Goal: Task Accomplishment & Management: Use online tool/utility

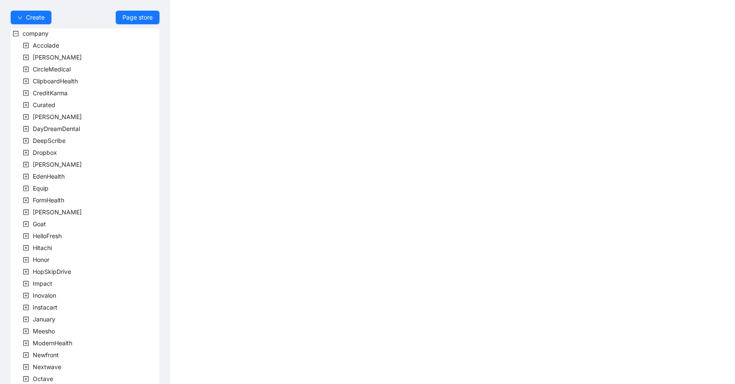
scroll to position [167, 0]
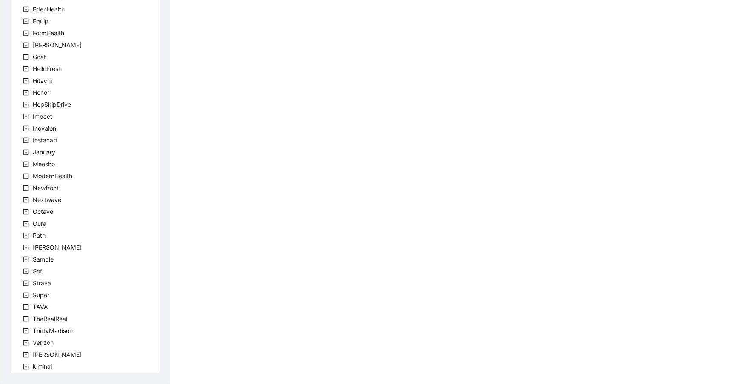
click at [45, 373] on div "luminai" at bounding box center [32, 368] width 43 height 12
click at [45, 370] on span "luminai" at bounding box center [42, 366] width 19 height 7
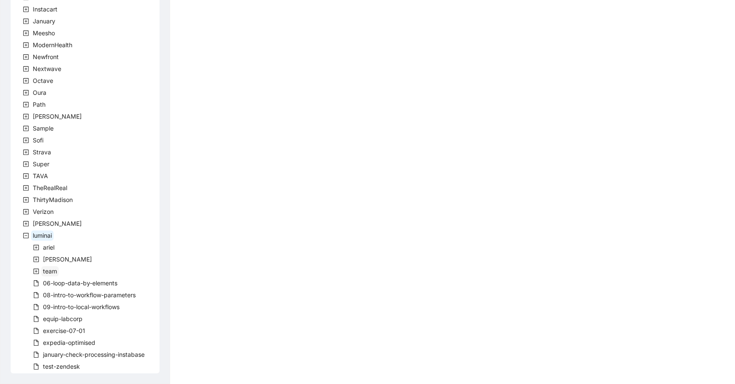
click at [49, 271] on span "team" at bounding box center [50, 271] width 14 height 7
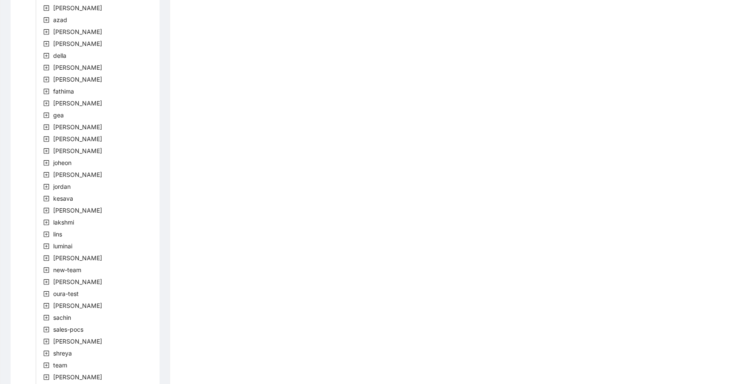
scroll to position [869, 0]
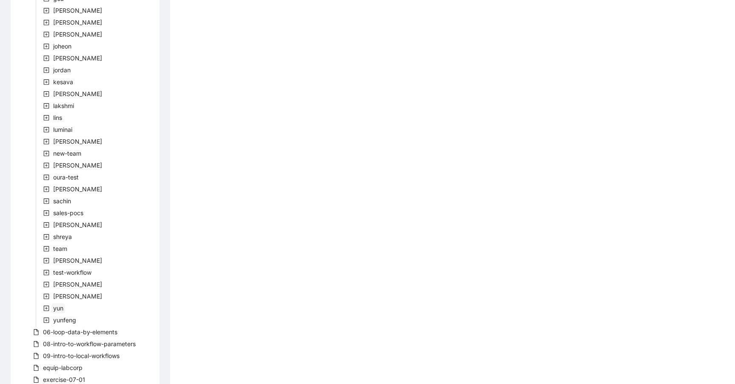
click at [61, 311] on span "yun" at bounding box center [58, 308] width 10 height 7
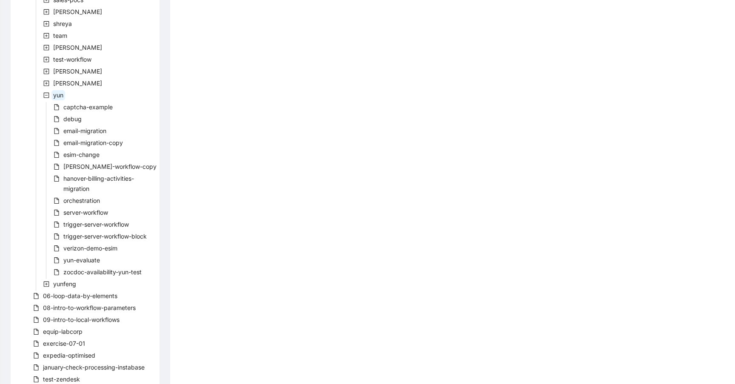
scroll to position [1094, 0]
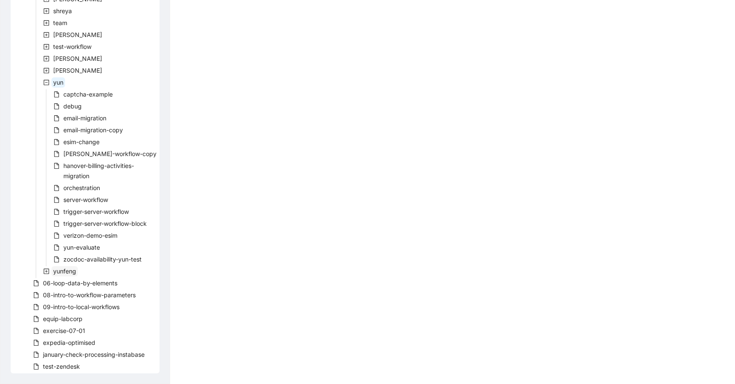
click at [62, 272] on span "yunfeng" at bounding box center [64, 271] width 23 height 7
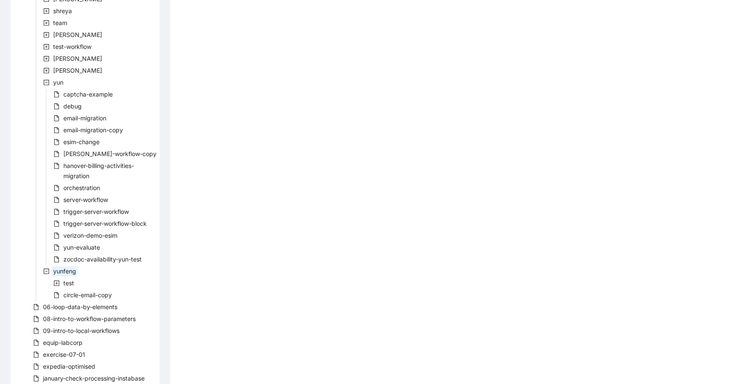
scroll to position [1118, 0]
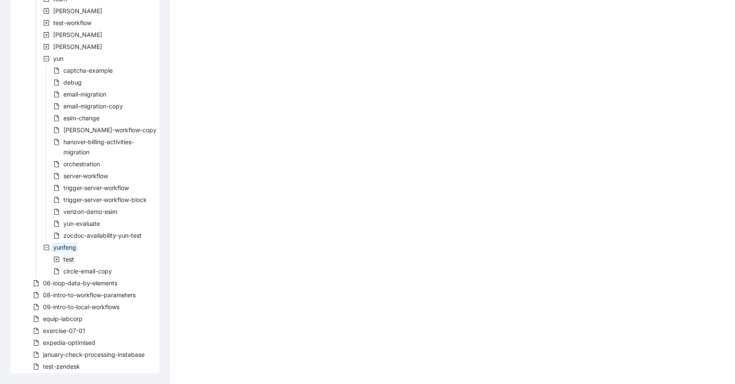
click at [69, 262] on span "test" at bounding box center [68, 259] width 11 height 7
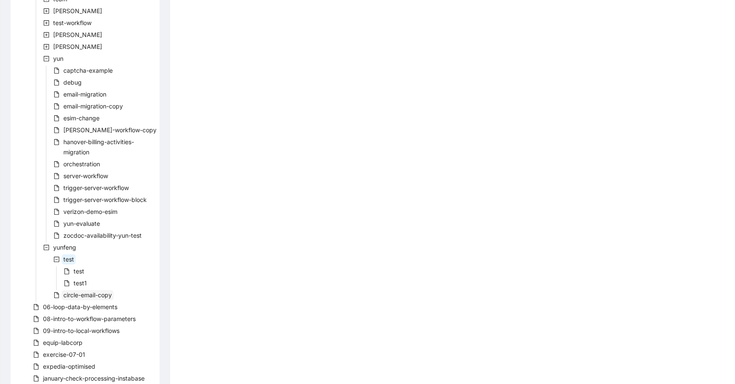
click at [85, 296] on span "circle-email-copy" at bounding box center [87, 294] width 48 height 7
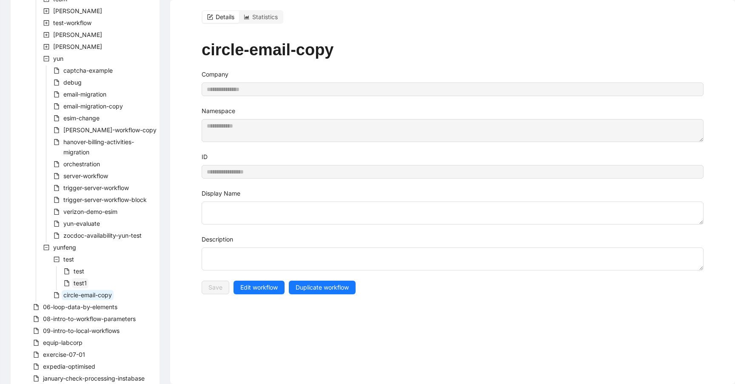
click at [79, 281] on span "test1" at bounding box center [80, 282] width 13 height 7
type textarea "**********"
type input "*****"
type textarea "******"
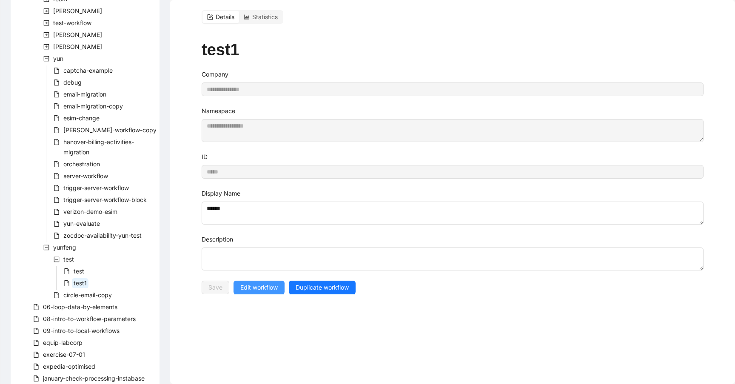
click at [258, 288] on span "Edit workflow" at bounding box center [258, 287] width 37 height 9
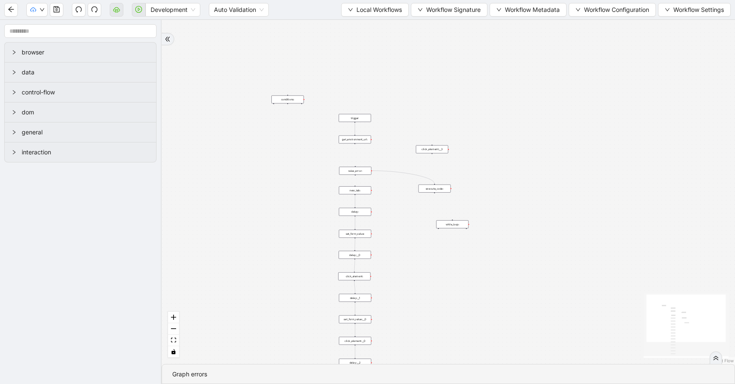
drag, startPoint x: 419, startPoint y: 105, endPoint x: 319, endPoint y: 209, distance: 144.1
click at [316, 215] on div "trigger new_tab: delay: set_form_value: delay:__0 click_element: delay:__1 set_…" at bounding box center [448, 192] width 573 height 344
drag, startPoint x: 343, startPoint y: 138, endPoint x: 299, endPoint y: 206, distance: 81.3
click at [299, 206] on div "trigger new_tab: delay: set_form_value: delay:__0 click_element: delay:__1 set_…" at bounding box center [448, 192] width 573 height 344
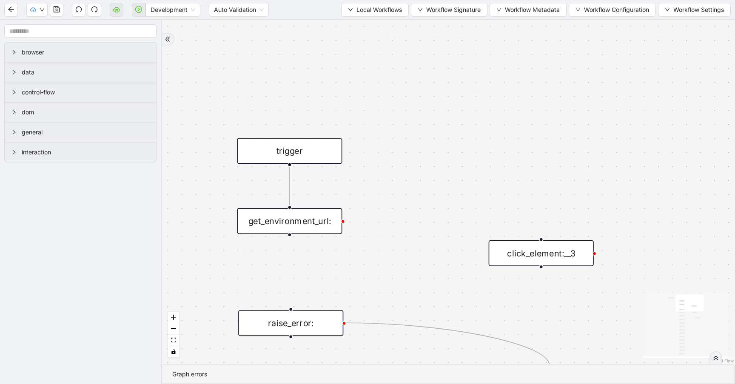
click at [368, 244] on div "trigger new_tab: delay: set_form_value: delay:__0 click_element: delay:__1 set_…" at bounding box center [448, 192] width 573 height 344
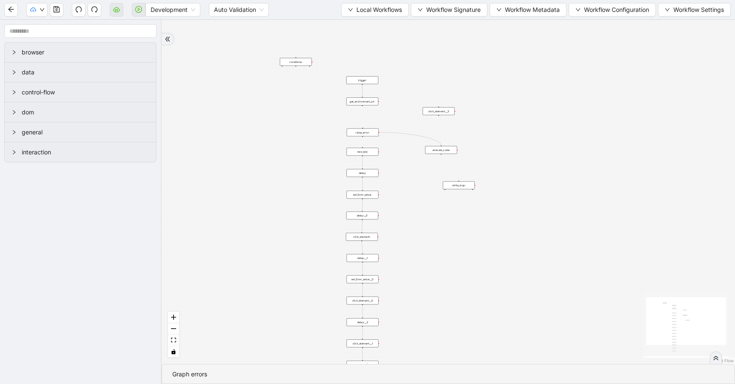
drag, startPoint x: 374, startPoint y: 111, endPoint x: 366, endPoint y: 115, distance: 8.4
click at [309, 158] on div "trigger new_tab: delay: set_form_value: delay:__0 click_element: delay:__1 set_…" at bounding box center [448, 192] width 573 height 344
drag, startPoint x: 362, startPoint y: 123, endPoint x: 304, endPoint y: 250, distance: 139.3
click at [304, 250] on div "trigger new_tab: delay: set_form_value: delay:__0 click_element: delay:__1 set_…" at bounding box center [448, 192] width 573 height 344
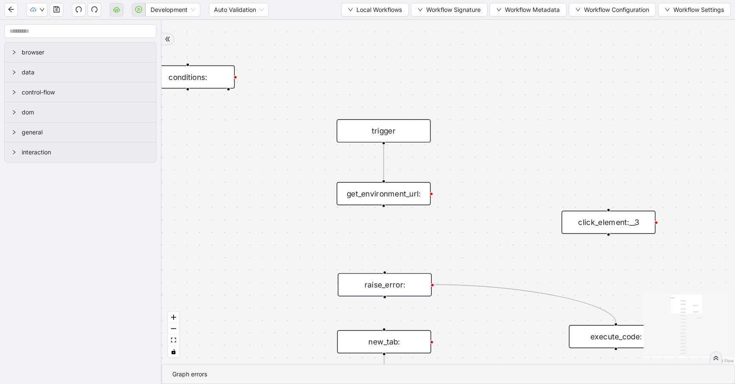
click at [385, 200] on div "get_environment_url:" at bounding box center [383, 193] width 94 height 23
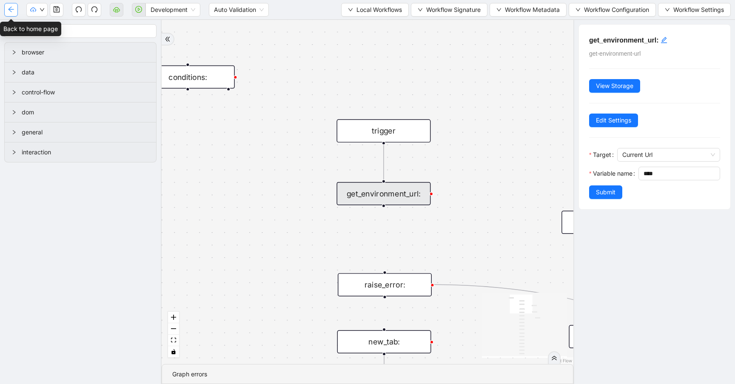
click at [9, 15] on button "button" at bounding box center [11, 10] width 14 height 14
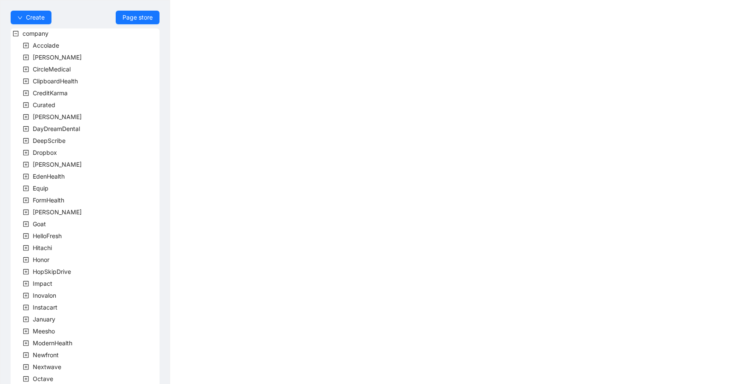
scroll to position [167, 0]
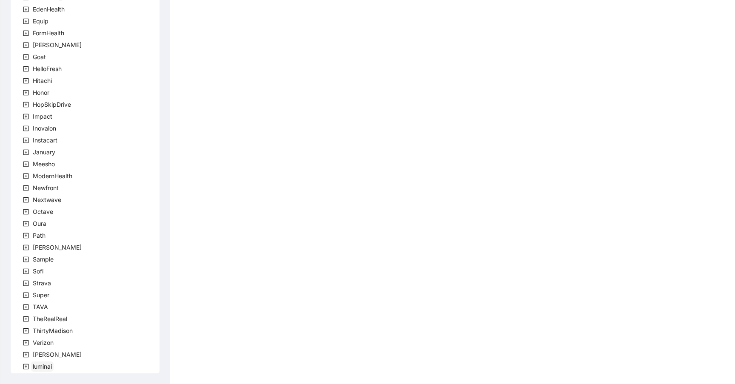
click at [40, 366] on span "luminai" at bounding box center [42, 366] width 19 height 7
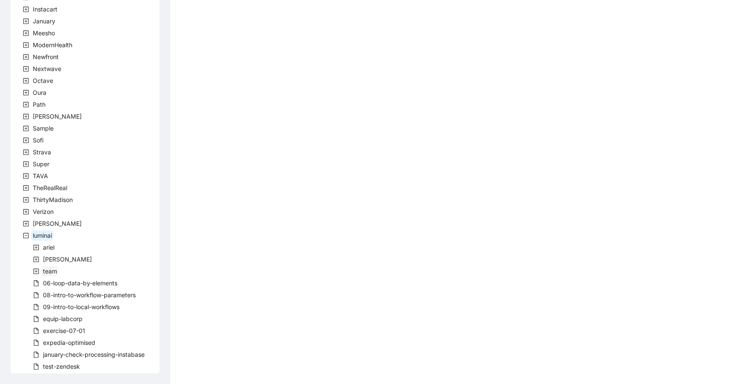
click at [51, 273] on span "team" at bounding box center [50, 271] width 14 height 7
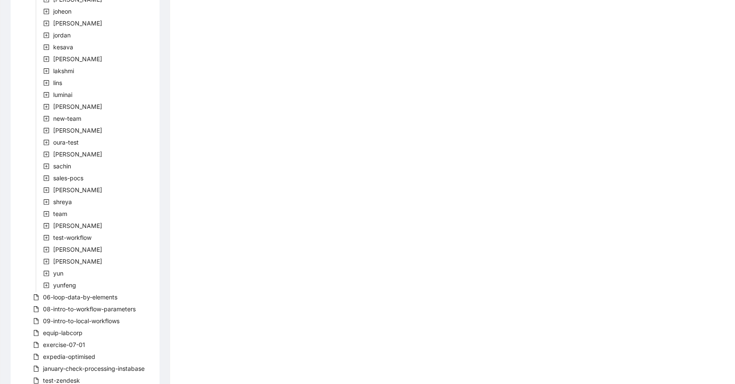
scroll to position [917, 0]
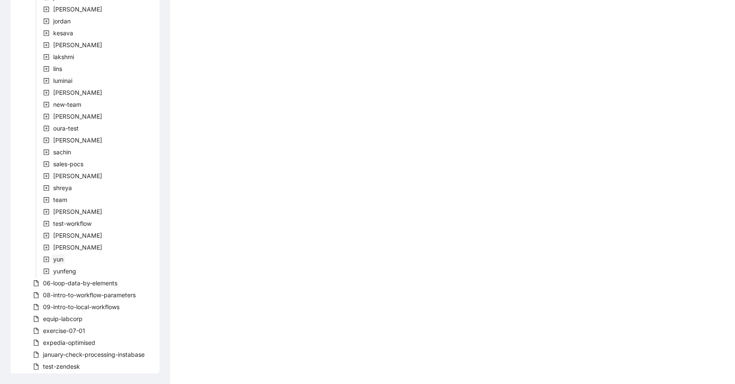
click at [57, 258] on span "yun" at bounding box center [58, 259] width 10 height 7
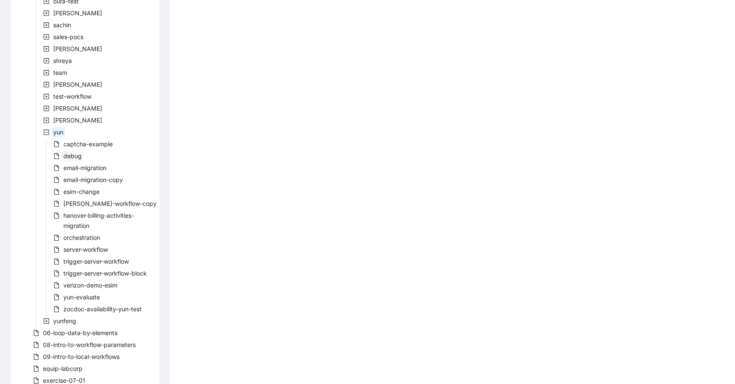
scroll to position [1094, 0]
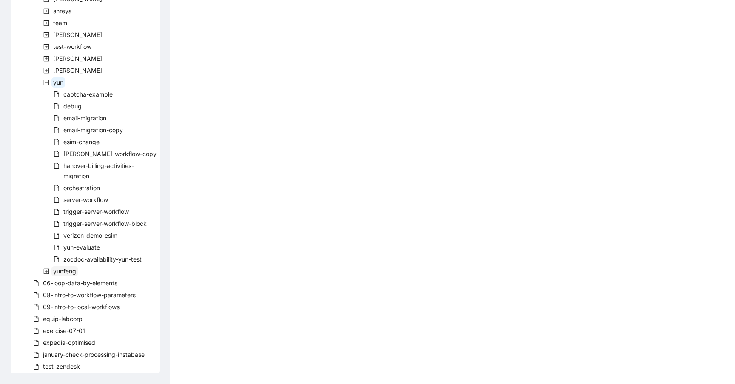
click at [66, 274] on span "yunfeng" at bounding box center [64, 271] width 23 height 7
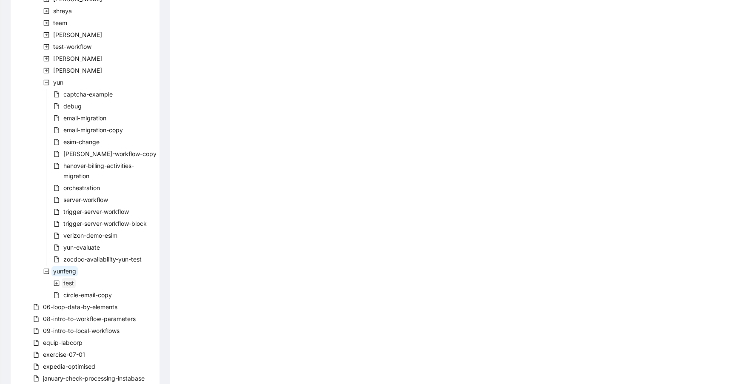
click at [68, 286] on span "test" at bounding box center [68, 282] width 11 height 7
click at [79, 305] on span "test1" at bounding box center [80, 306] width 13 height 7
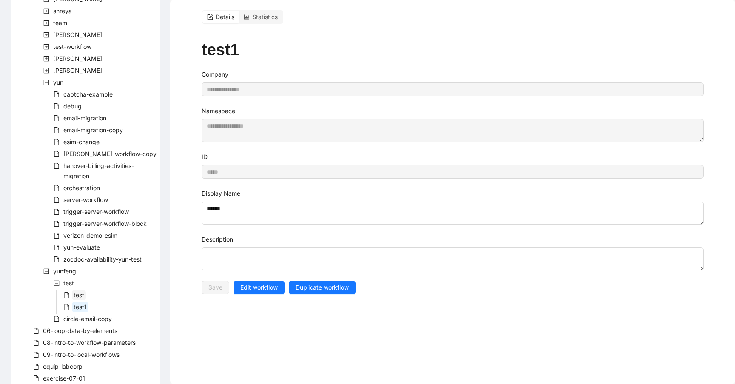
click at [82, 294] on span "test" at bounding box center [79, 294] width 11 height 7
type input "****"
type textarea "******"
click at [257, 286] on span "Edit workflow" at bounding box center [258, 287] width 37 height 9
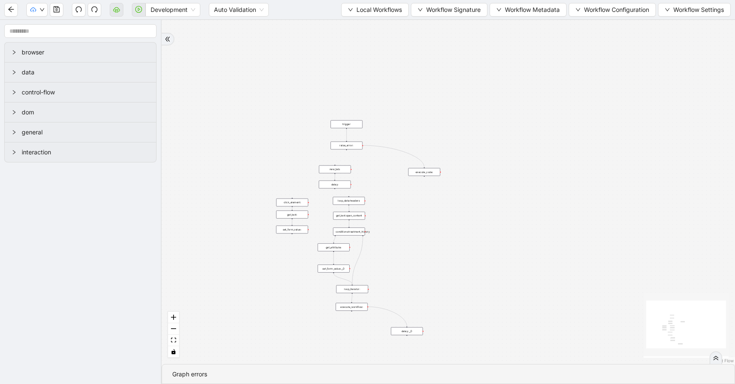
drag, startPoint x: 359, startPoint y: 129, endPoint x: 181, endPoint y: 261, distance: 221.7
click at [181, 261] on div "trigger new_tab: click_element: set_form_value: get_text: delay: loop_data:head…" at bounding box center [448, 192] width 573 height 344
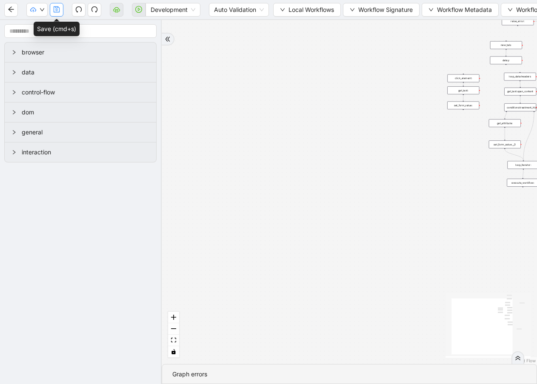
click at [56, 9] on icon "save" at bounding box center [57, 9] width 6 height 6
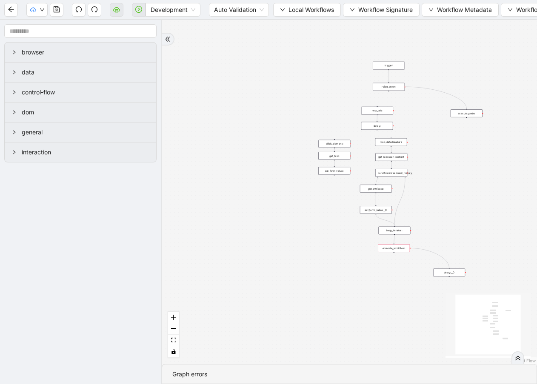
drag, startPoint x: 257, startPoint y: 68, endPoint x: 123, endPoint y: 139, distance: 151.8
click at [127, 135] on section "browser data control-flow dom general interaction trigger new_tab: click_elemen…" at bounding box center [268, 202] width 537 height 364
click at [391, 254] on div "trigger new_tab: click_element: set_form_value: get_text: delay: loop_data:head…" at bounding box center [349, 192] width 375 height 344
click at [393, 251] on div "execute_workflow:" at bounding box center [392, 249] width 32 height 8
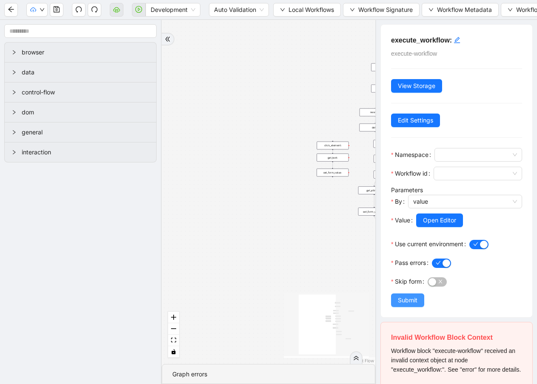
click at [399, 302] on span "Submit" at bounding box center [408, 300] width 20 height 9
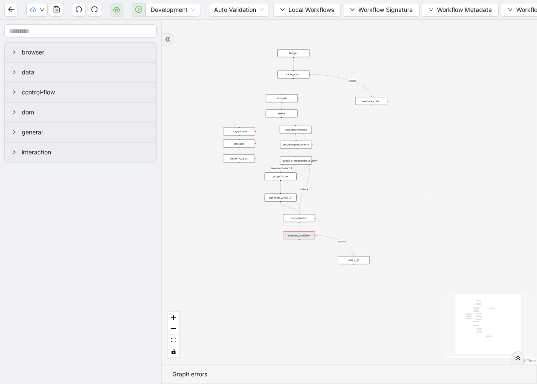
drag, startPoint x: 418, startPoint y: 286, endPoint x: 322, endPoint y: 270, distance: 97.1
click at [322, 270] on div "fallback treatment_history_2 onError onError trigger new_tab: click_element: se…" at bounding box center [349, 192] width 375 height 344
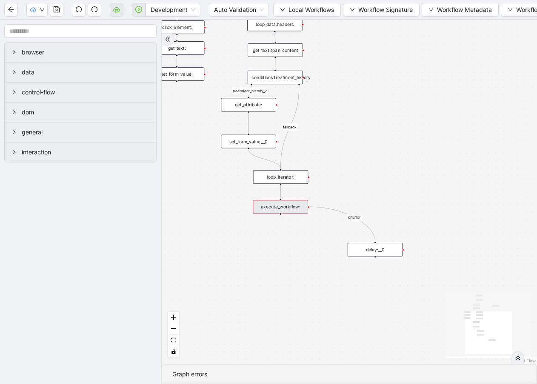
click at [290, 212] on div "execute_workflow:" at bounding box center [280, 207] width 55 height 14
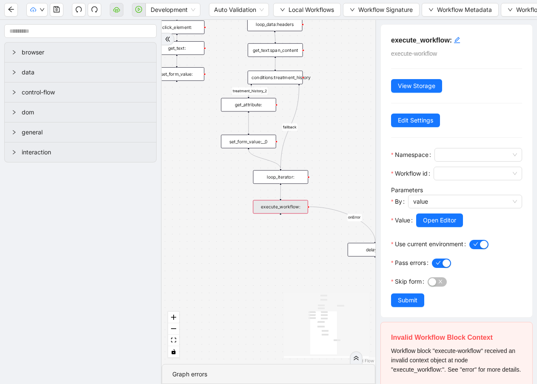
click at [288, 219] on div "fallback treatment_history_2 onError onError trigger new_tab: click_element: se…" at bounding box center [269, 192] width 214 height 344
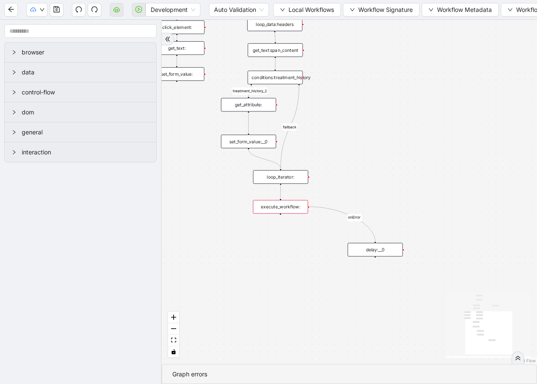
click at [283, 208] on div "execute_workflow:" at bounding box center [280, 207] width 55 height 14
click at [114, 12] on icon "cloud-server" at bounding box center [116, 9] width 7 height 7
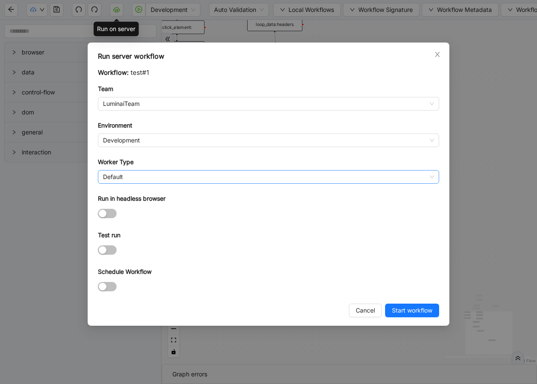
click at [151, 174] on span "Default" at bounding box center [268, 177] width 331 height 13
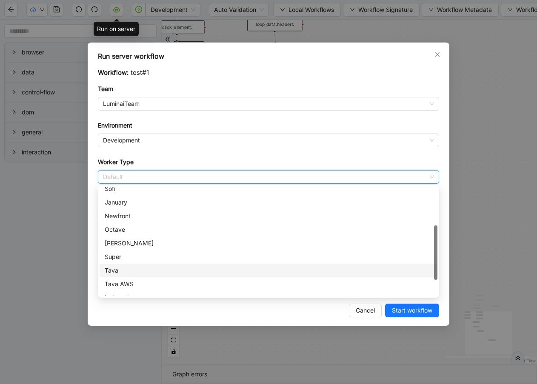
scroll to position [87, 0]
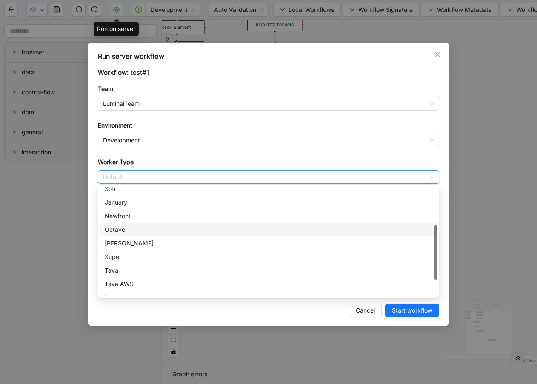
click at [146, 231] on div "Octave" at bounding box center [269, 229] width 328 height 9
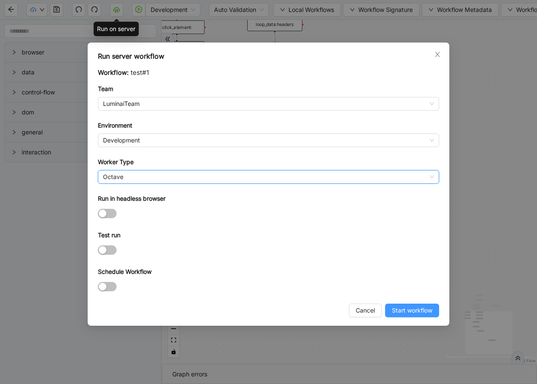
click at [404, 310] on span "Start workflow" at bounding box center [412, 310] width 40 height 9
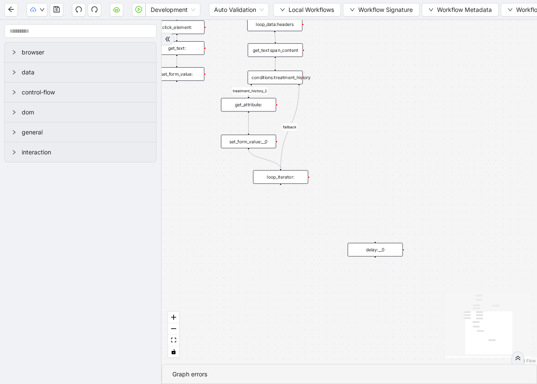
drag, startPoint x: 384, startPoint y: 95, endPoint x: 508, endPoint y: 278, distance: 221.4
click at [508, 278] on div "fallback treatment_history_2 onError trigger new_tab: click_element: set_form_v…" at bounding box center [349, 192] width 375 height 344
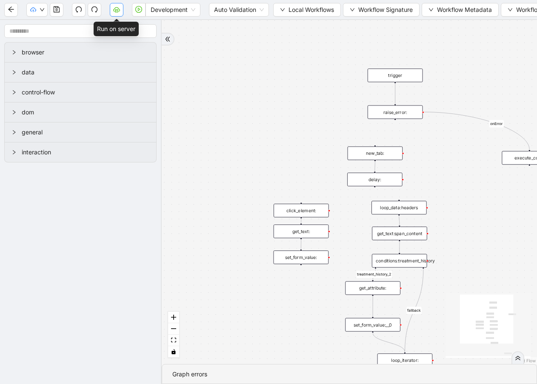
click at [122, 11] on button "button" at bounding box center [117, 10] width 14 height 14
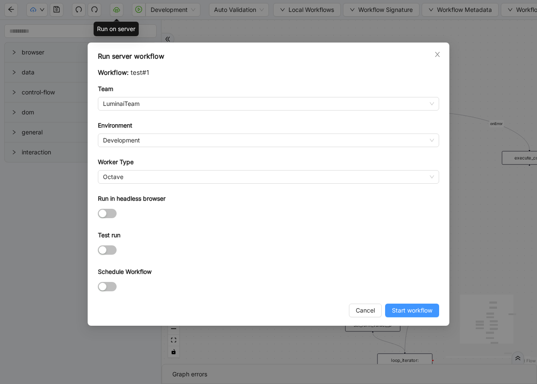
click at [396, 306] on span "Start workflow" at bounding box center [412, 310] width 40 height 9
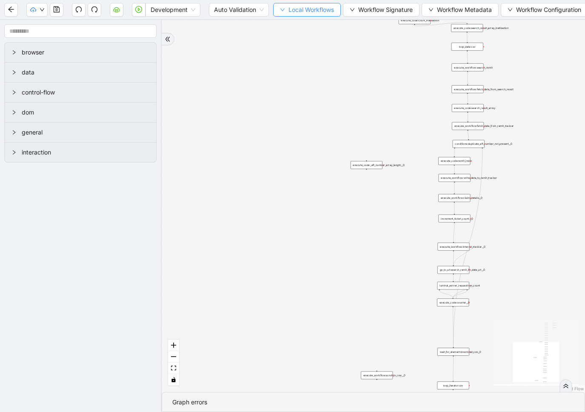
click at [298, 6] on span "Local Workflows" at bounding box center [311, 9] width 46 height 9
click at [300, 26] on span "Select" at bounding box center [307, 26] width 55 height 9
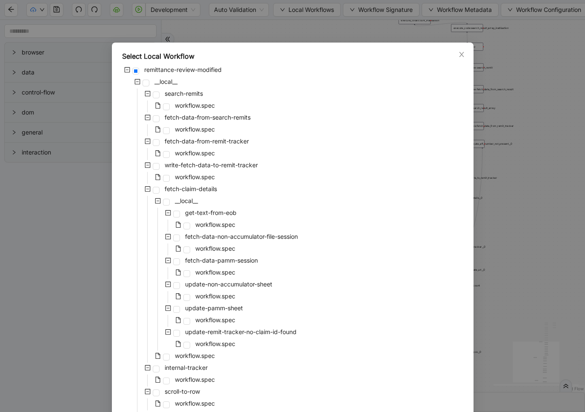
click at [137, 80] on icon "minus-square" at bounding box center [137, 82] width 6 height 6
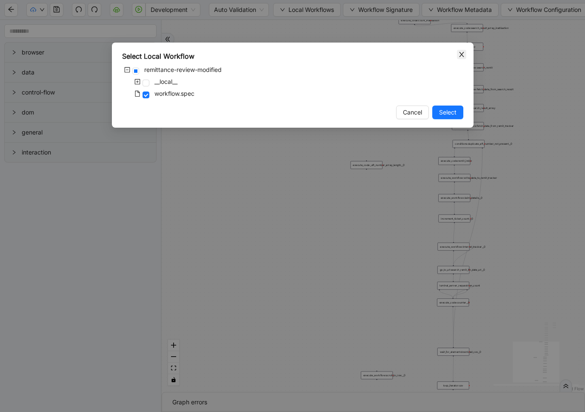
click at [463, 53] on icon "close" at bounding box center [461, 54] width 7 height 7
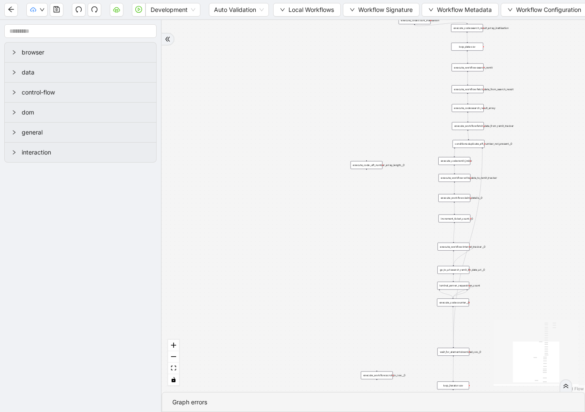
click at [326, 215] on div "trigger execute_workflow:apply_dates_and_search_remits__0 get_environment_url:s…" at bounding box center [373, 206] width 423 height 372
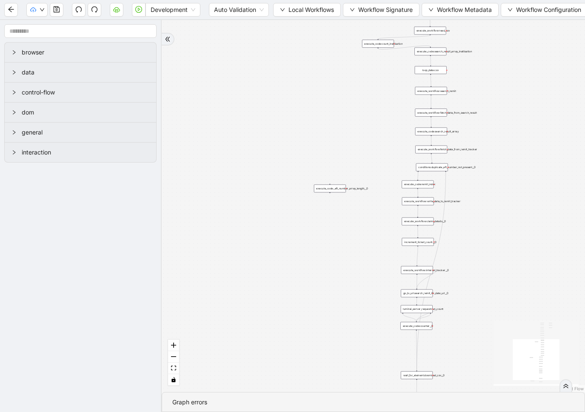
drag, startPoint x: 386, startPoint y: 111, endPoint x: 261, endPoint y: 222, distance: 168.1
click at [259, 227] on div "trigger execute_workflow:apply_dates_and_search_remits__0 get_environment_url:s…" at bounding box center [373, 206] width 423 height 372
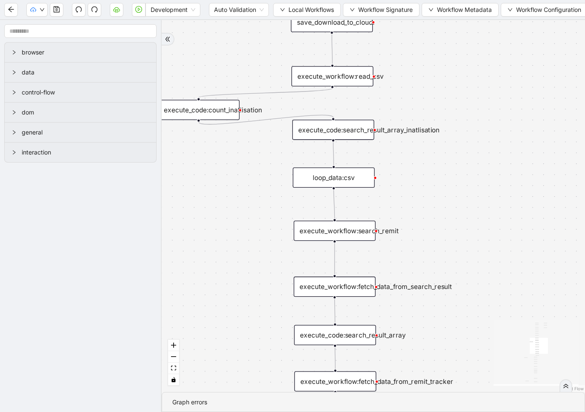
click at [346, 174] on div "loop_data:csv" at bounding box center [334, 178] width 82 height 20
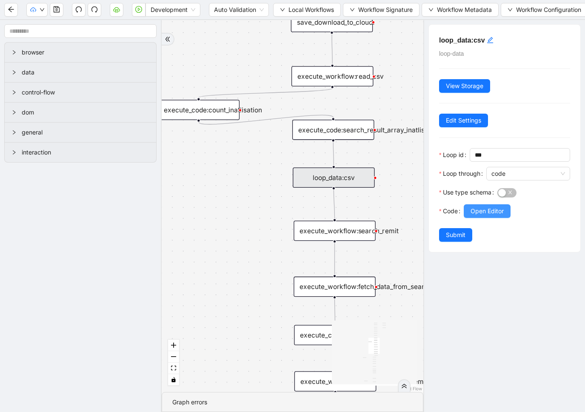
click at [487, 211] on span "Open Editor" at bounding box center [486, 210] width 33 height 9
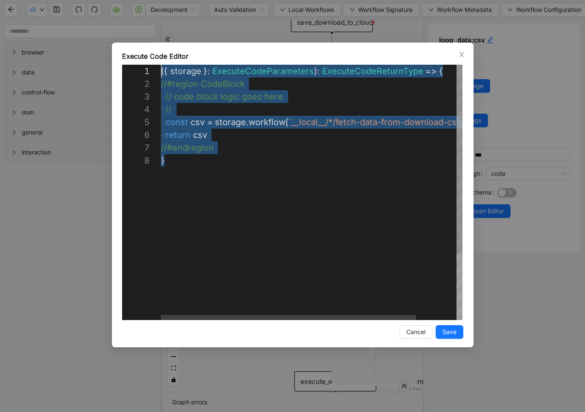
drag, startPoint x: 230, startPoint y: 164, endPoint x: 120, endPoint y: 53, distance: 156.4
click at [460, 57] on icon "close" at bounding box center [461, 54] width 7 height 7
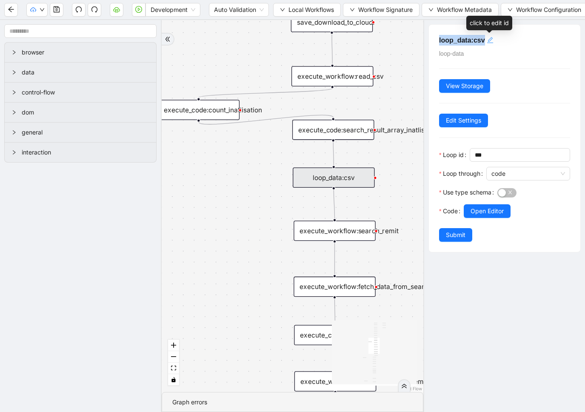
drag, startPoint x: 436, startPoint y: 36, endPoint x: 493, endPoint y: 40, distance: 56.7
click at [493, 40] on div "loop_data:csv loop-data View Storage Edit Settings Loop id *** Loop through cod…" at bounding box center [504, 138] width 151 height 227
click at [338, 178] on div "loop_data:csv" at bounding box center [334, 178] width 82 height 20
click at [355, 173] on div "loop_data:csv" at bounding box center [334, 178] width 82 height 20
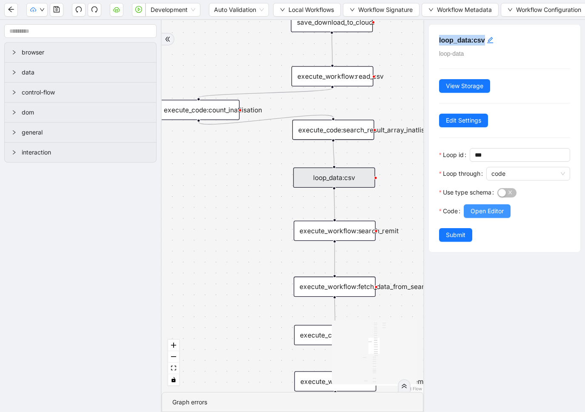
click at [490, 208] on span "Open Editor" at bounding box center [486, 210] width 33 height 9
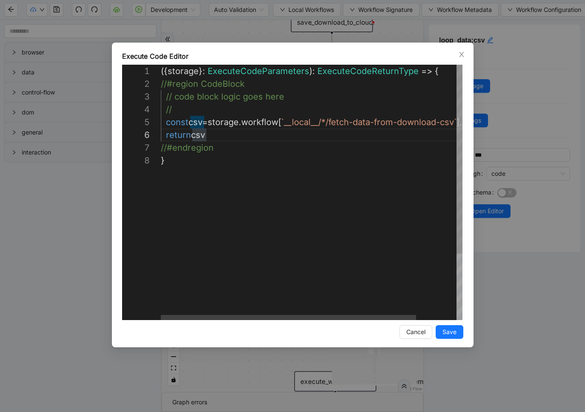
click at [190, 121] on div "({ storage }: ExecuteCodeParameters ): ExecuteCodeReturnType => { //#region Cod…" at bounding box center [335, 237] width 349 height 345
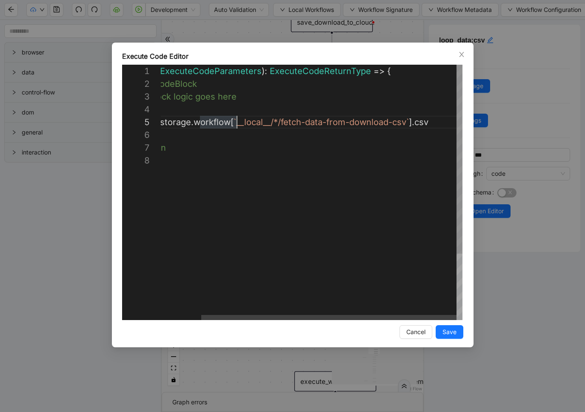
click at [338, 121] on div "({ storage }: ExecuteCodeParameters ): ExecuteCodeReturnType => { //#region Cod…" at bounding box center [287, 237] width 349 height 345
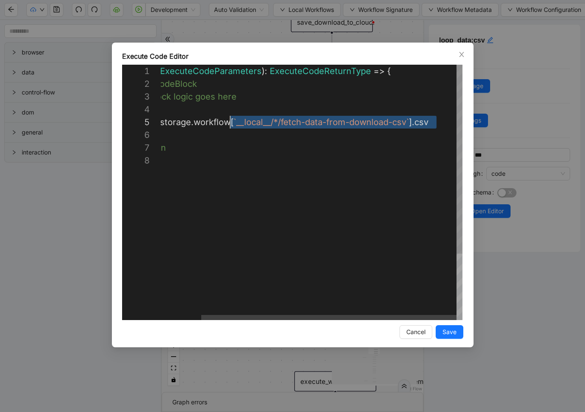
drag, startPoint x: 444, startPoint y: 123, endPoint x: 228, endPoint y: 120, distance: 215.7
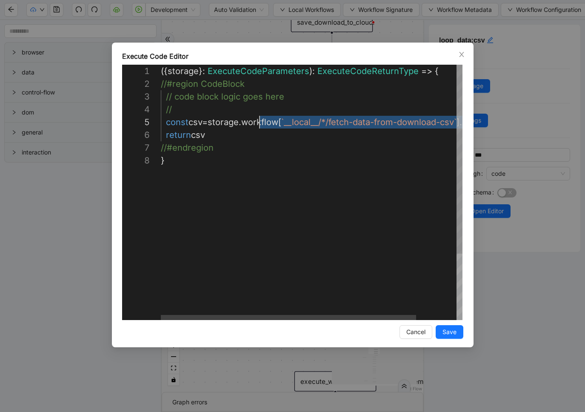
scroll to position [51, 85]
drag, startPoint x: 444, startPoint y: 119, endPoint x: 244, endPoint y: 120, distance: 200.8
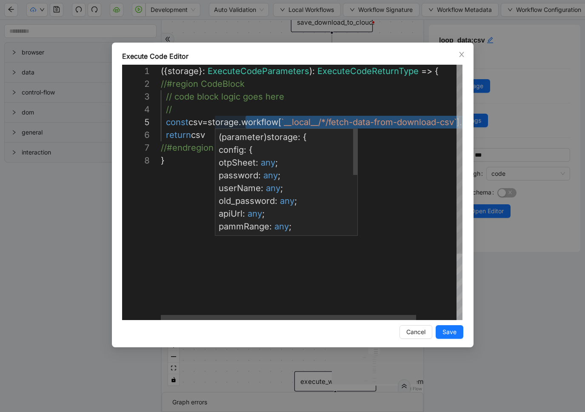
click at [244, 148] on span "config" at bounding box center [231, 150] width 25 height 10
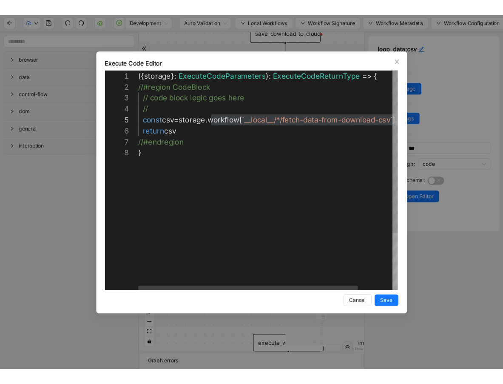
scroll to position [51, 43]
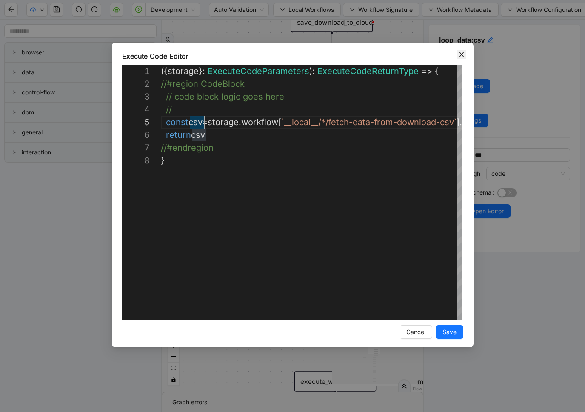
click at [459, 57] on icon "close" at bounding box center [461, 54] width 7 height 7
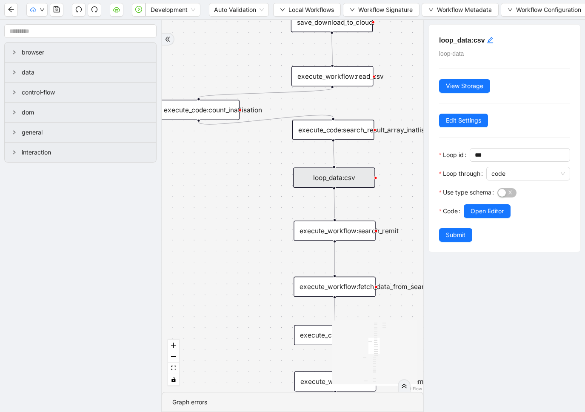
click at [360, 180] on div "loop_data:csv" at bounding box center [334, 178] width 82 height 20
click at [476, 208] on span "Open Editor" at bounding box center [486, 210] width 33 height 9
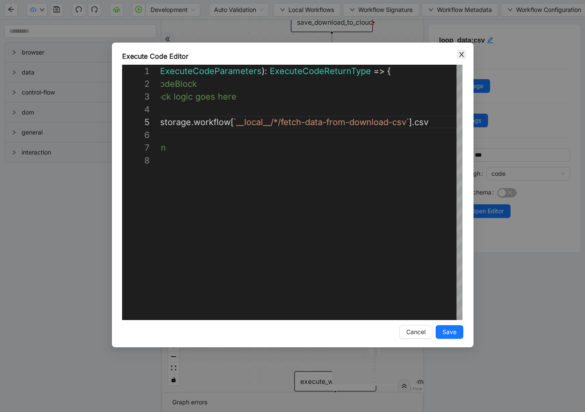
click at [461, 55] on icon "close" at bounding box center [461, 54] width 7 height 7
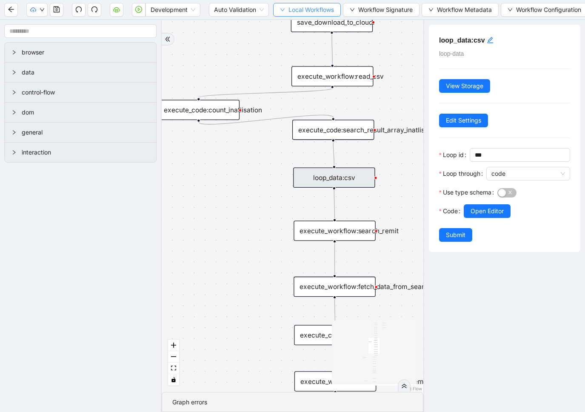
click at [297, 6] on span "Local Workflows" at bounding box center [311, 9] width 46 height 9
click at [298, 25] on span "Select" at bounding box center [307, 26] width 55 height 9
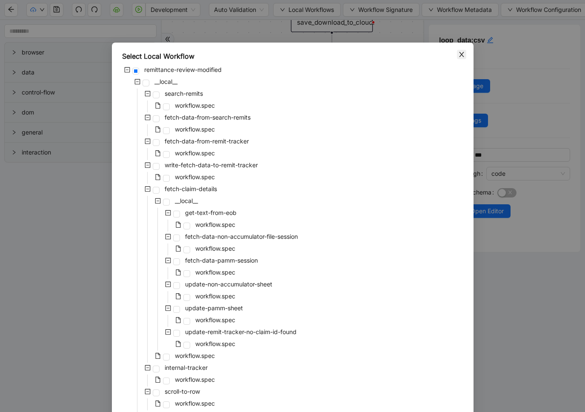
click at [464, 50] on span "Close" at bounding box center [461, 54] width 9 height 9
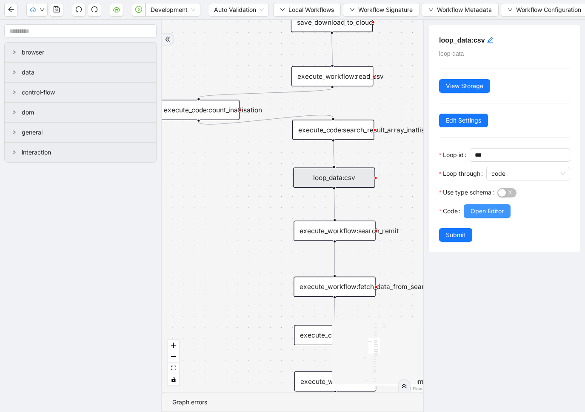
click at [493, 211] on span "Open Editor" at bounding box center [486, 210] width 33 height 9
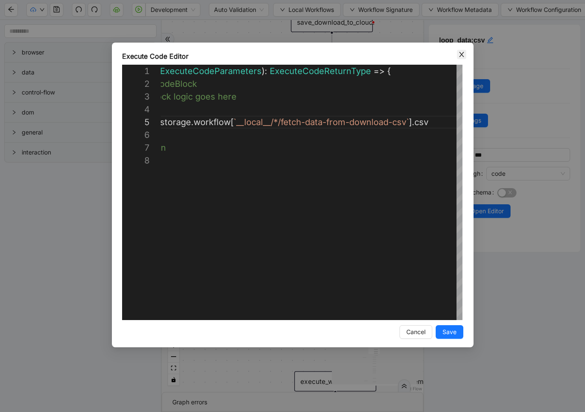
click at [459, 57] on icon "close" at bounding box center [461, 54] width 7 height 7
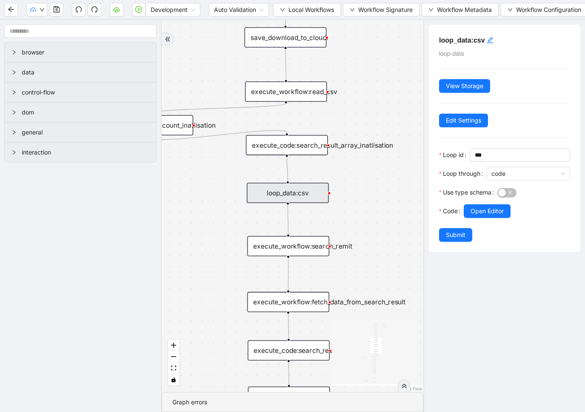
drag, startPoint x: 247, startPoint y: 169, endPoint x: 201, endPoint y: 183, distance: 48.6
click at [201, 184] on div "trigger execute_workflow:apply_dates_and_search_remits__0 get_environment_url:s…" at bounding box center [293, 206] width 262 height 372
click at [290, 147] on div "execute_code:search_result_array_inatlisation" at bounding box center [287, 144] width 82 height 20
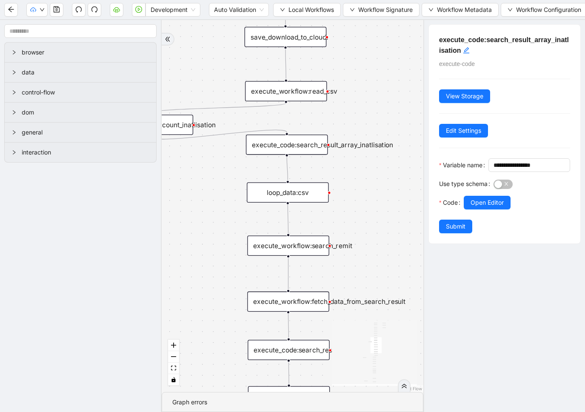
click at [296, 191] on div "loop_data:csv" at bounding box center [288, 192] width 82 height 20
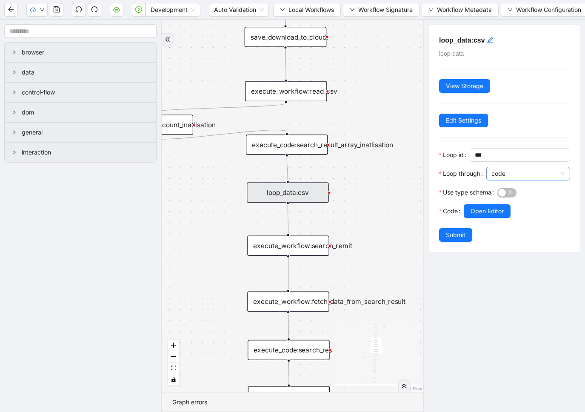
click at [504, 173] on span "code" at bounding box center [528, 173] width 74 height 13
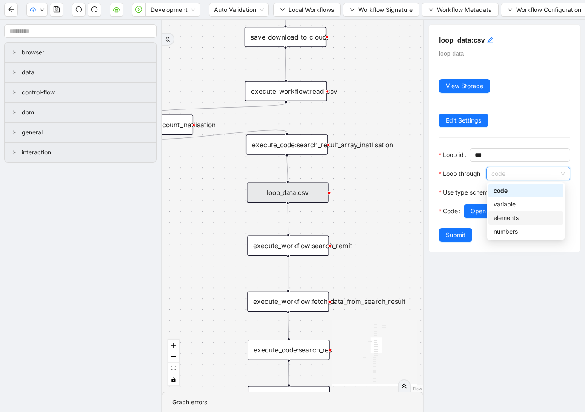
click at [493, 293] on div "loop_data:csv loop-data View Storage Edit Settings Loop id *** Loop through cod…" at bounding box center [504, 216] width 162 height 392
click at [509, 171] on span "code" at bounding box center [528, 173] width 74 height 13
click at [501, 217] on div "elements" at bounding box center [525, 217] width 65 height 9
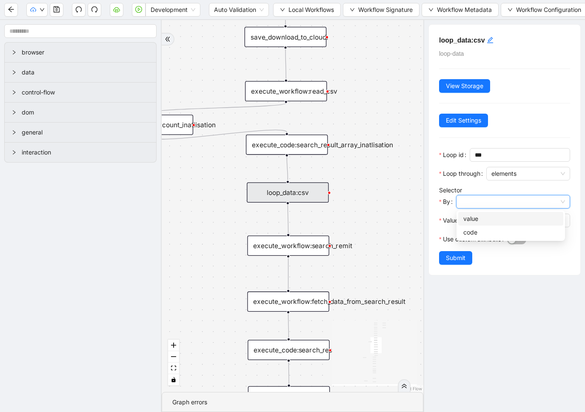
click at [494, 202] on input "By" at bounding box center [513, 201] width 104 height 13
